Goal: Find specific page/section: Find specific page/section

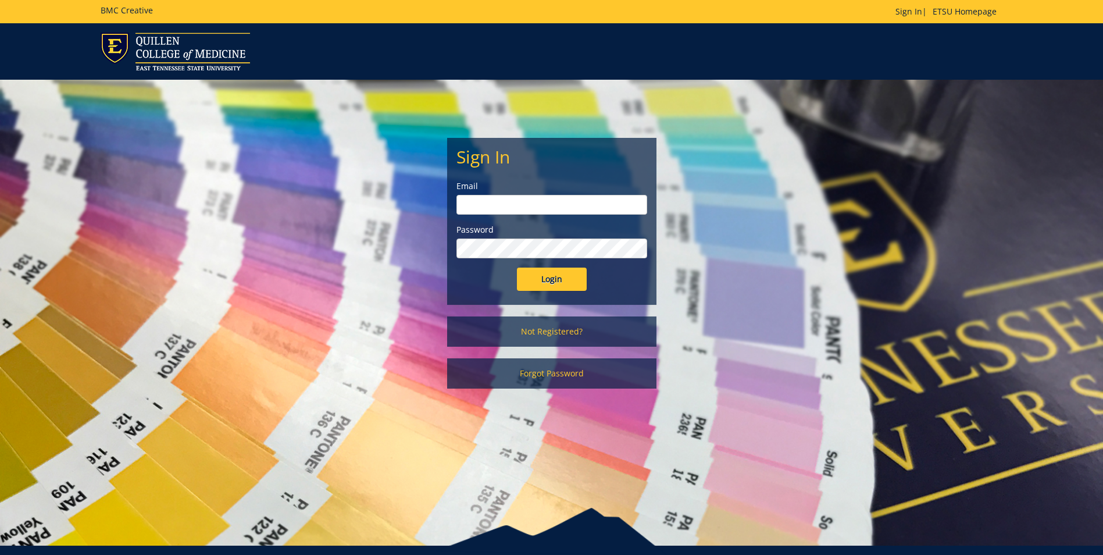
type input "[EMAIL_ADDRESS][DOMAIN_NAME]"
click at [555, 283] on input "Login" at bounding box center [552, 278] width 70 height 23
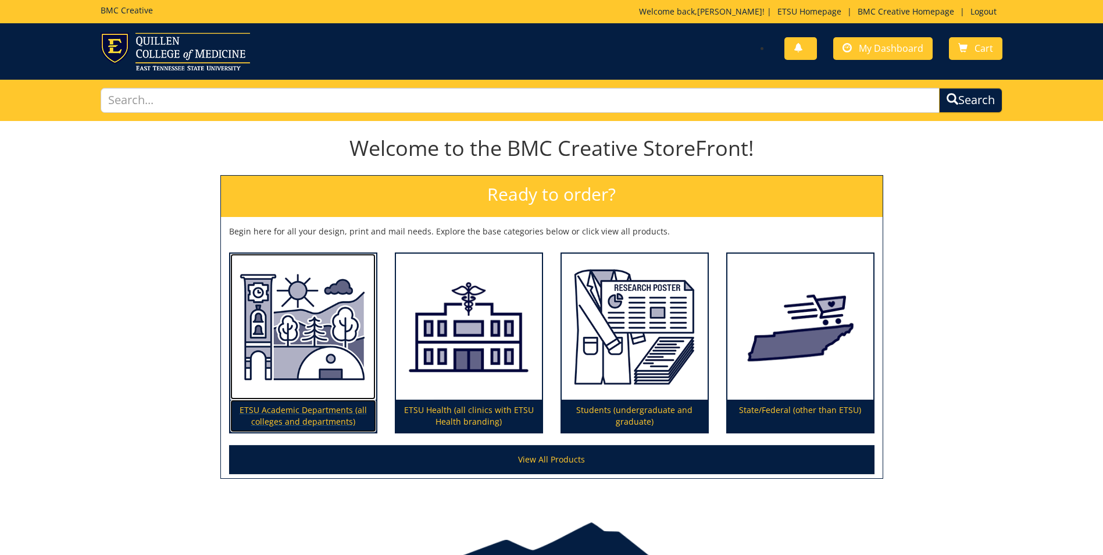
click at [349, 406] on p "ETSU Academic Departments (all colleges and departments)" at bounding box center [303, 415] width 146 height 33
